Goal: Task Accomplishment & Management: Manage account settings

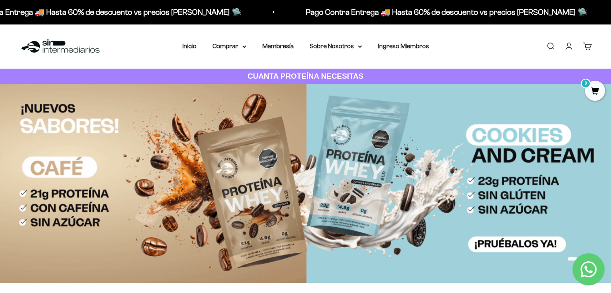
click at [302, 51] on link "Iniciar sesión" at bounding box center [569, 46] width 9 height 9
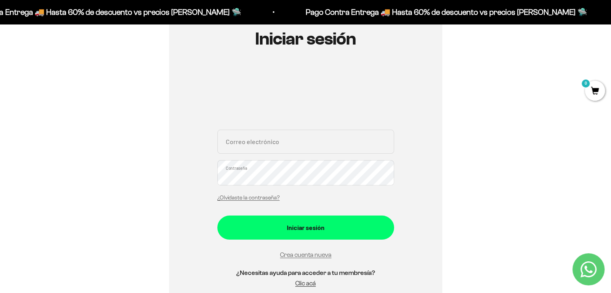
scroll to position [98, 0]
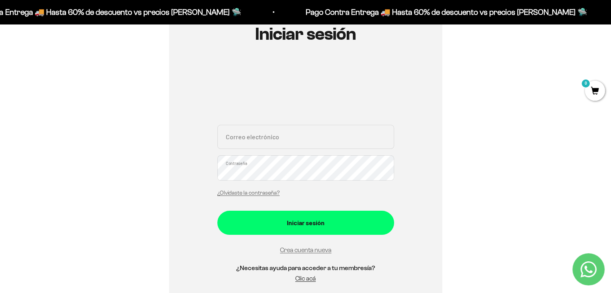
click at [303, 149] on input "Correo electrónico" at bounding box center [305, 137] width 177 height 24
type input "[EMAIL_ADDRESS][DOMAIN_NAME]"
click at [217, 211] on button "Iniciar sesión" at bounding box center [305, 223] width 177 height 24
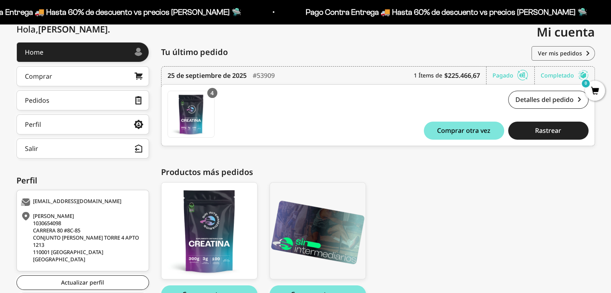
scroll to position [148, 0]
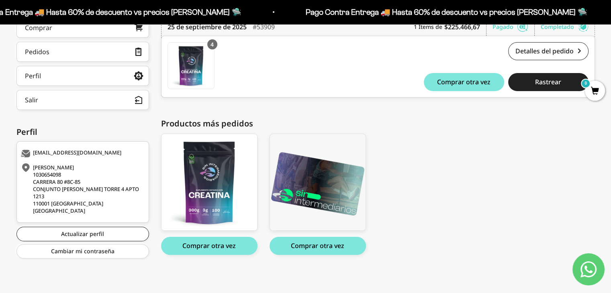
drag, startPoint x: 528, startPoint y: 224, endPoint x: 510, endPoint y: 227, distance: 18.3
click at [528, 224] on div "Creatina Monohidrato - 300g Creatina Monohidrato - 300g $62,700.00 Comprar otra…" at bounding box center [374, 194] width 426 height 121
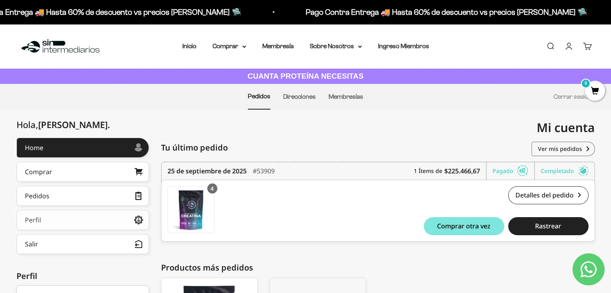
click at [100, 221] on link "Perfil" at bounding box center [82, 220] width 133 height 20
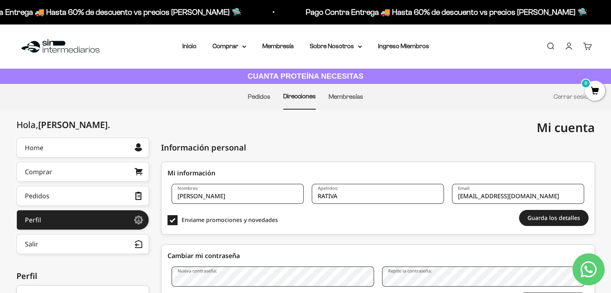
click at [573, 50] on link "Cuenta" at bounding box center [569, 46] width 9 height 9
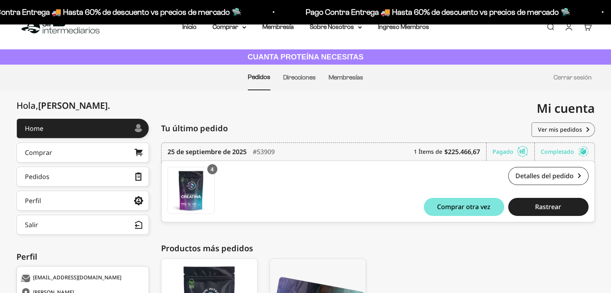
scroll to position [17, 0]
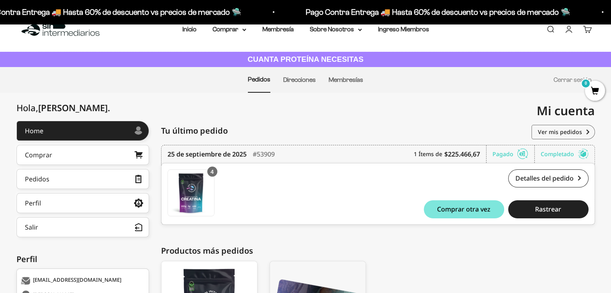
click at [569, 158] on div "Completado" at bounding box center [565, 154] width 48 height 18
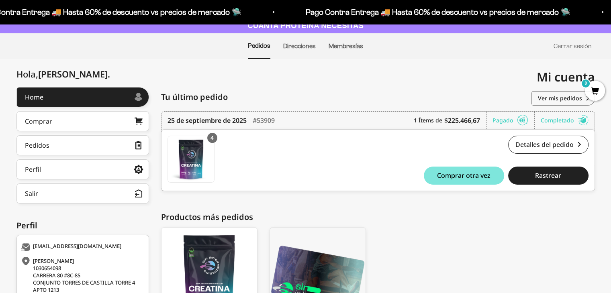
scroll to position [50, 0]
click at [117, 198] on button "Salir" at bounding box center [82, 194] width 133 height 20
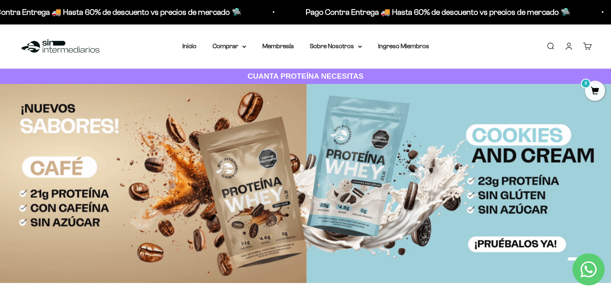
click at [568, 49] on link "Cuenta" at bounding box center [569, 46] width 9 height 9
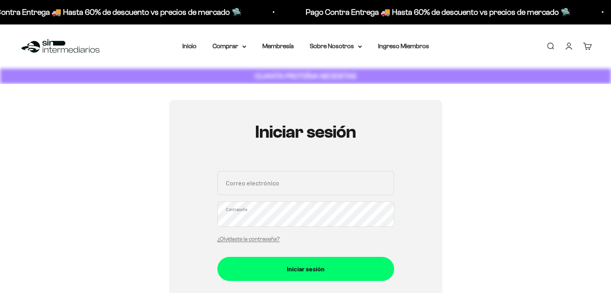
click at [285, 195] on input "Correo electrónico" at bounding box center [305, 183] width 177 height 24
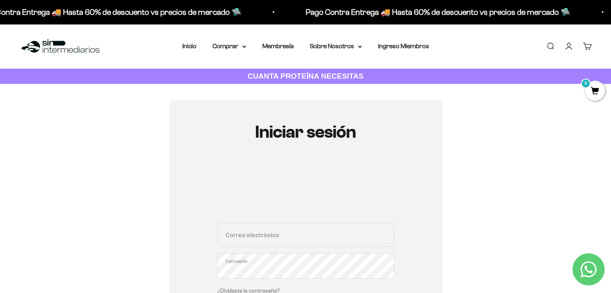
click at [327, 238] on input "Correo electrónico" at bounding box center [305, 235] width 177 height 24
type input "fernandorc4@hotmail.com"
drag, startPoint x: 312, startPoint y: 248, endPoint x: 186, endPoint y: 241, distance: 126.4
click at [186, 241] on div "Iniciar sesión fernandorc4@hotmail.com Correo electrónico Contraseña ¿Olvidaste…" at bounding box center [305, 256] width 273 height 312
click at [509, 149] on div "Iniciar sesión fernandorc4@hotmail.com Correo electrónico Contraseña ¿Olvidaste…" at bounding box center [305, 256] width 573 height 312
